Goal: Find specific page/section: Find specific page/section

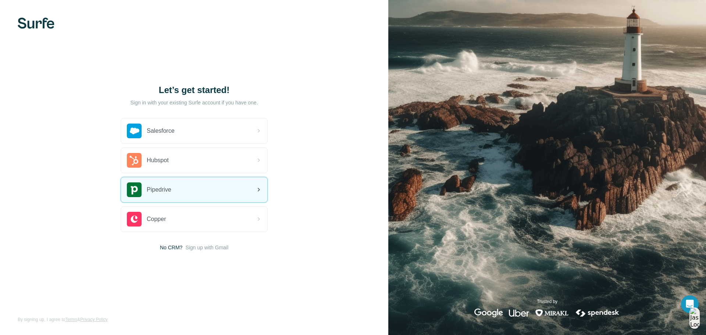
click at [161, 198] on div "Pipedrive" at bounding box center [194, 189] width 146 height 25
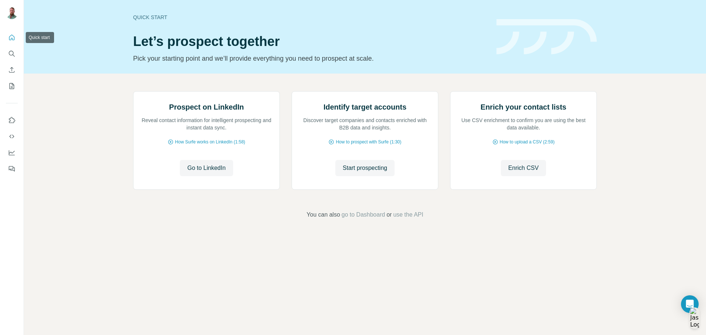
click at [12, 38] on icon "Quick start" at bounding box center [11, 37] width 7 height 7
click at [11, 154] on icon "Dashboard" at bounding box center [11, 152] width 7 height 7
click at [14, 53] on icon "Search" at bounding box center [11, 53] width 7 height 7
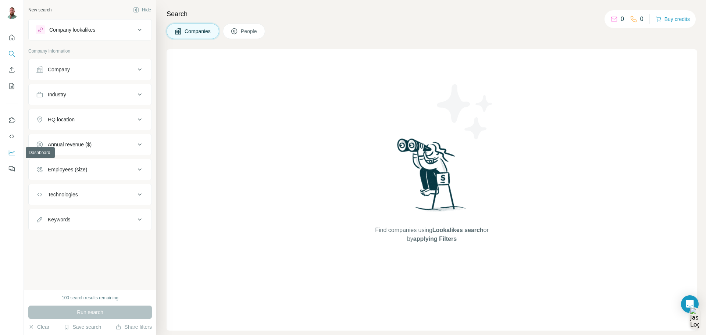
click at [9, 148] on button "Dashboard" at bounding box center [12, 152] width 12 height 13
